Goal: Task Accomplishment & Management: Complete application form

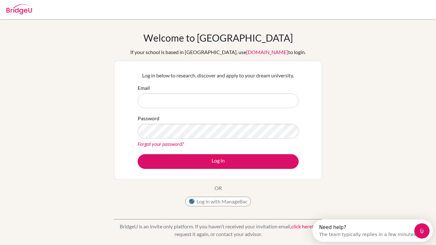
click at [158, 109] on form "Email Password Forgot your password? Log in" at bounding box center [218, 126] width 161 height 85
click at [157, 93] on input "Email" at bounding box center [218, 100] width 161 height 15
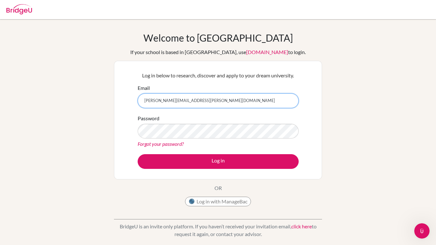
type input "[PERSON_NAME][EMAIL_ADDRESS][PERSON_NAME][DOMAIN_NAME]"
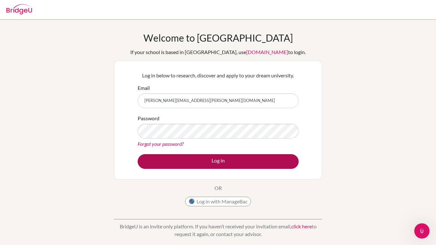
click at [211, 165] on button "Log in" at bounding box center [218, 161] width 161 height 15
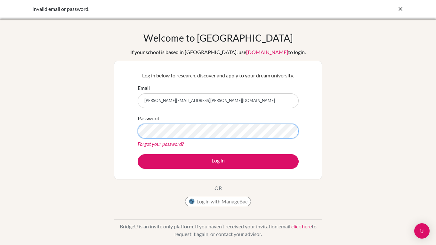
click at [218, 161] on button "Log in" at bounding box center [218, 161] width 161 height 15
click at [262, 143] on div "Forgot your password?" at bounding box center [218, 144] width 161 height 8
click at [218, 161] on button "Log in" at bounding box center [218, 161] width 161 height 15
